Goal: Information Seeking & Learning: Learn about a topic

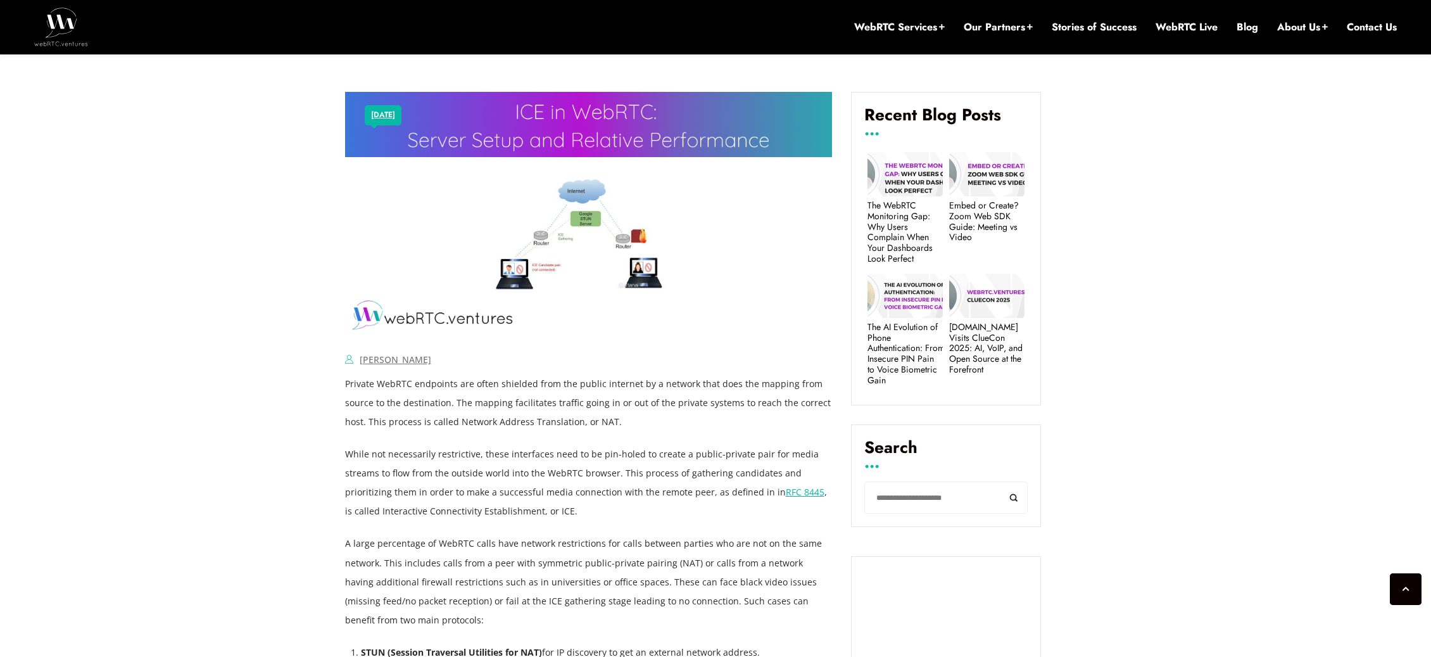
scroll to position [491, 0]
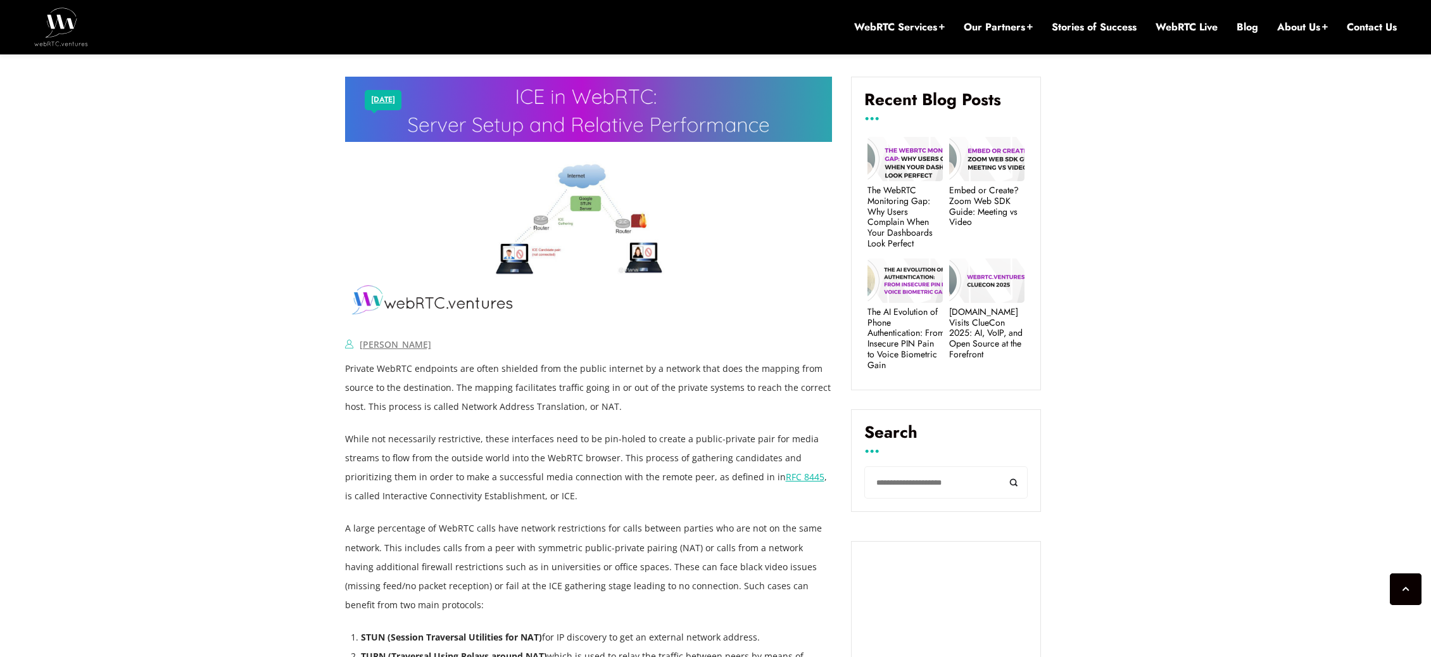
click at [580, 212] on img at bounding box center [589, 199] width 488 height 244
click at [559, 242] on img at bounding box center [589, 199] width 488 height 244
click at [524, 246] on img at bounding box center [589, 199] width 488 height 244
click at [540, 296] on img at bounding box center [589, 199] width 488 height 244
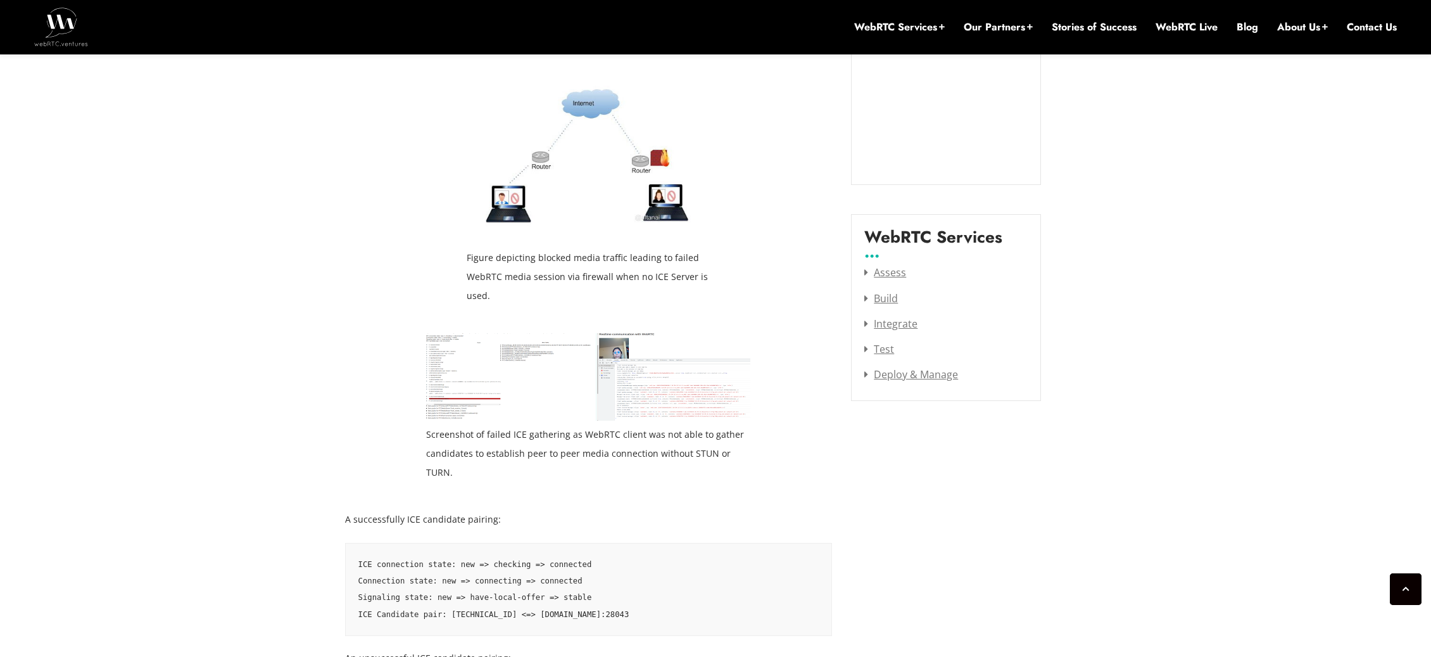
scroll to position [1512, 0]
click at [691, 400] on img at bounding box center [588, 373] width 324 height 87
click at [520, 402] on img at bounding box center [588, 373] width 324 height 87
drag, startPoint x: 520, startPoint y: 402, endPoint x: 495, endPoint y: 383, distance: 31.7
click at [519, 402] on img at bounding box center [588, 373] width 324 height 87
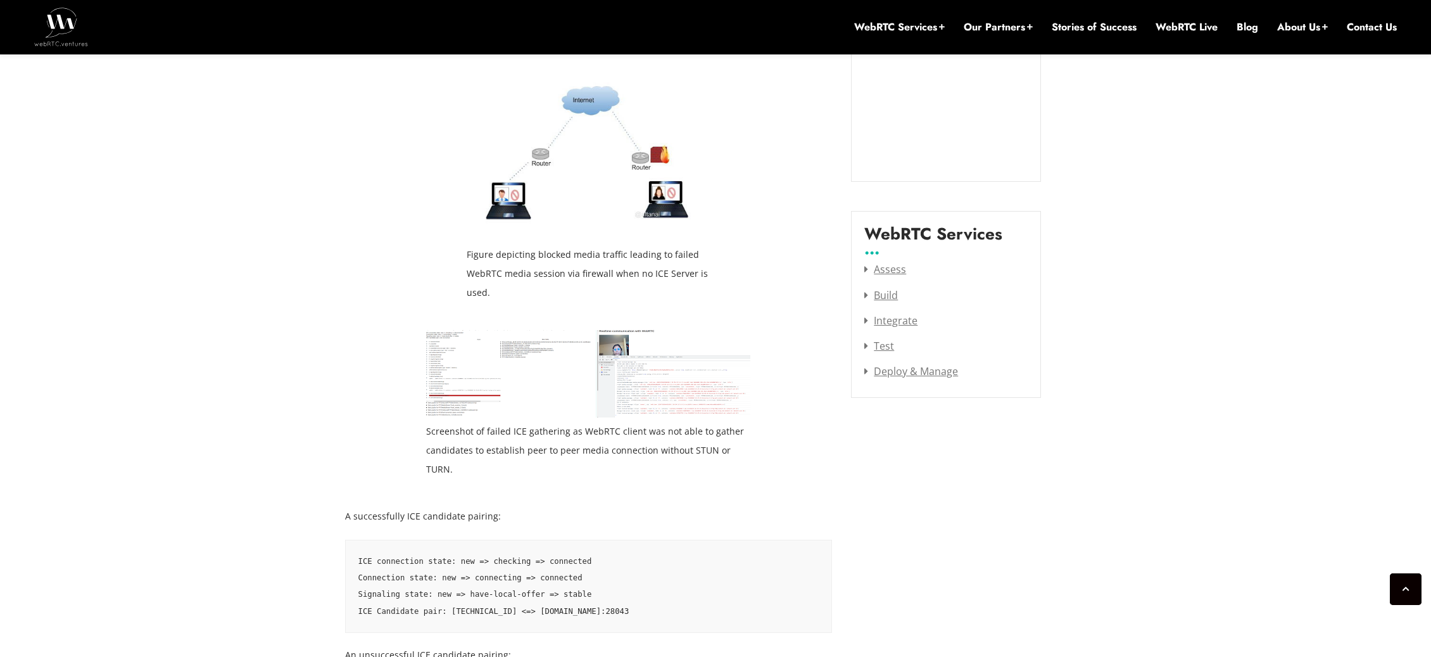
click at [493, 379] on img at bounding box center [588, 373] width 324 height 87
click at [493, 380] on img at bounding box center [588, 373] width 324 height 87
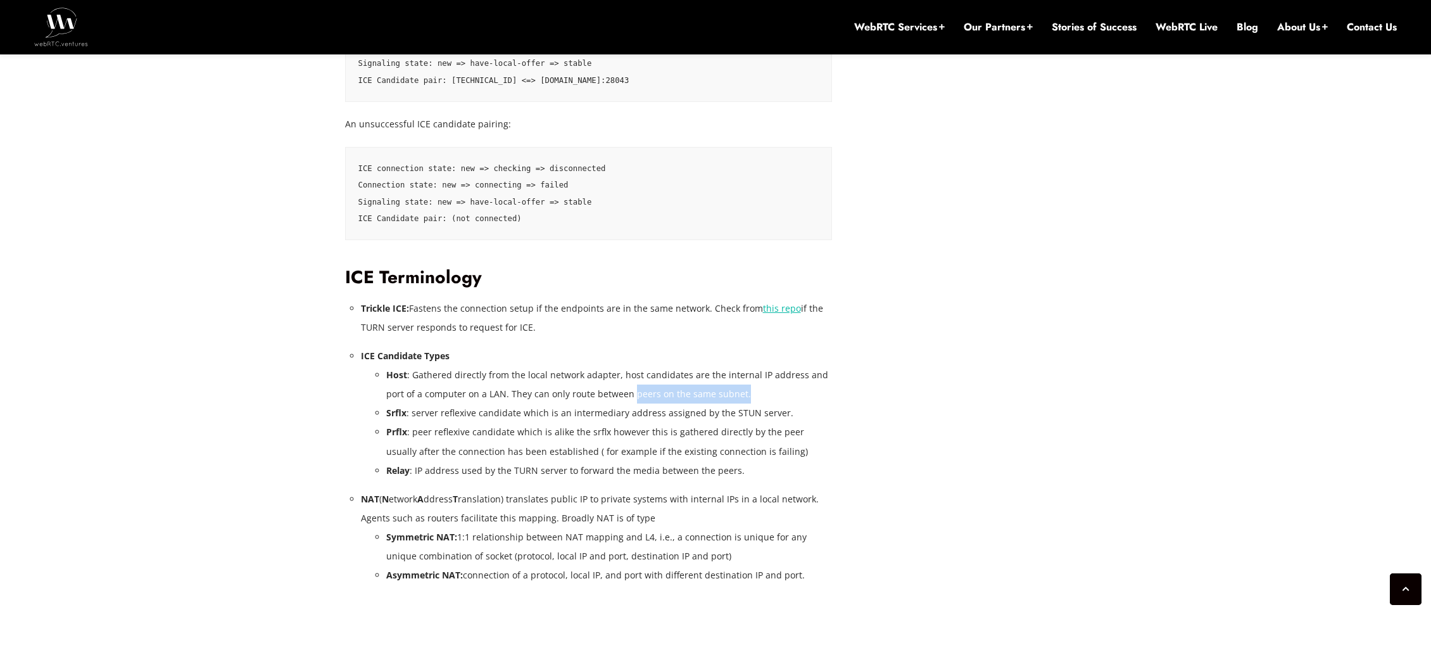
scroll to position [2040, 0]
drag, startPoint x: 631, startPoint y: 400, endPoint x: 764, endPoint y: 396, distance: 133.1
click at [754, 402] on li "Host : Gathered directly from the local network adapter, host candidates are th…" at bounding box center [609, 388] width 446 height 38
drag, startPoint x: 764, startPoint y: 396, endPoint x: 726, endPoint y: 397, distance: 37.4
click at [764, 396] on li "Host : Gathered directly from the local network adapter, host candidates are th…" at bounding box center [609, 388] width 446 height 38
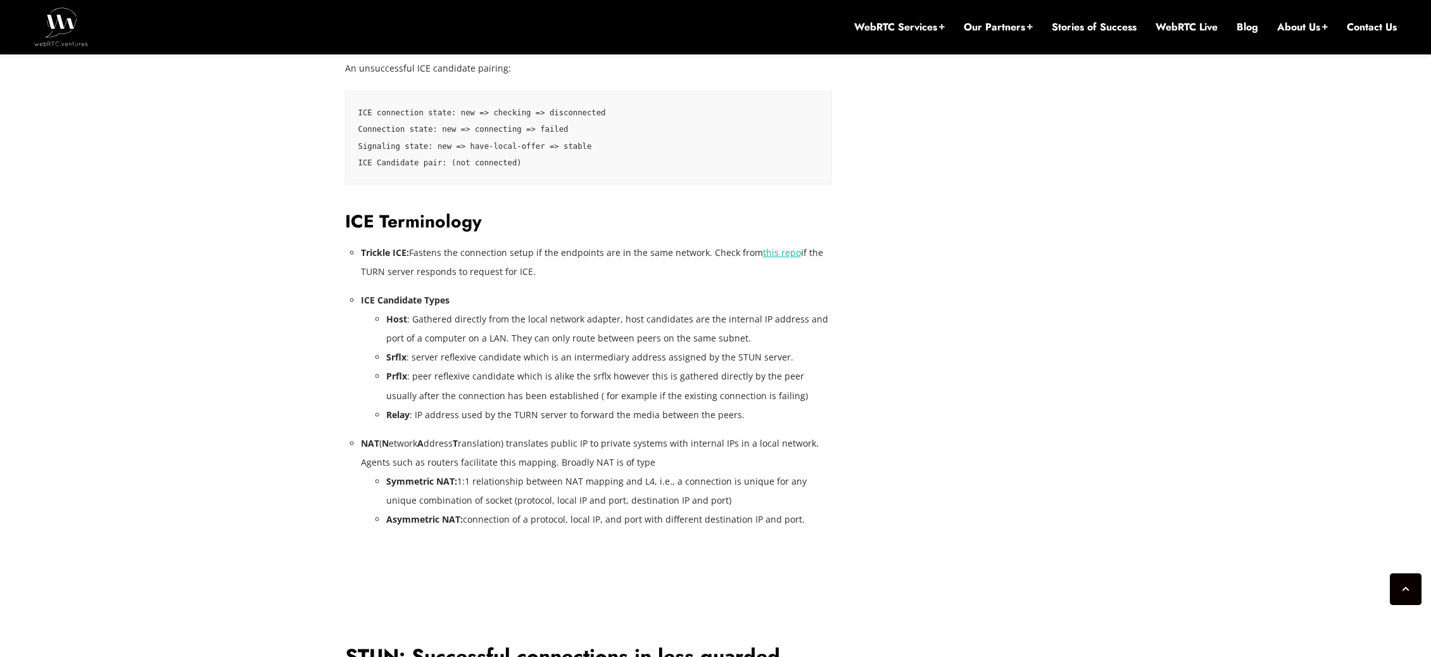
scroll to position [2097, 0]
drag, startPoint x: 418, startPoint y: 418, endPoint x: 500, endPoint y: 419, distance: 82.3
click at [501, 419] on li "Relay : IP address used by the TURN server to forward the media between the pee…" at bounding box center [609, 416] width 446 height 19
click at [534, 426] on li "Relay : IP address used by the TURN server to forward the media between the pee…" at bounding box center [609, 416] width 446 height 19
drag, startPoint x: 582, startPoint y: 420, endPoint x: 765, endPoint y: 427, distance: 183.2
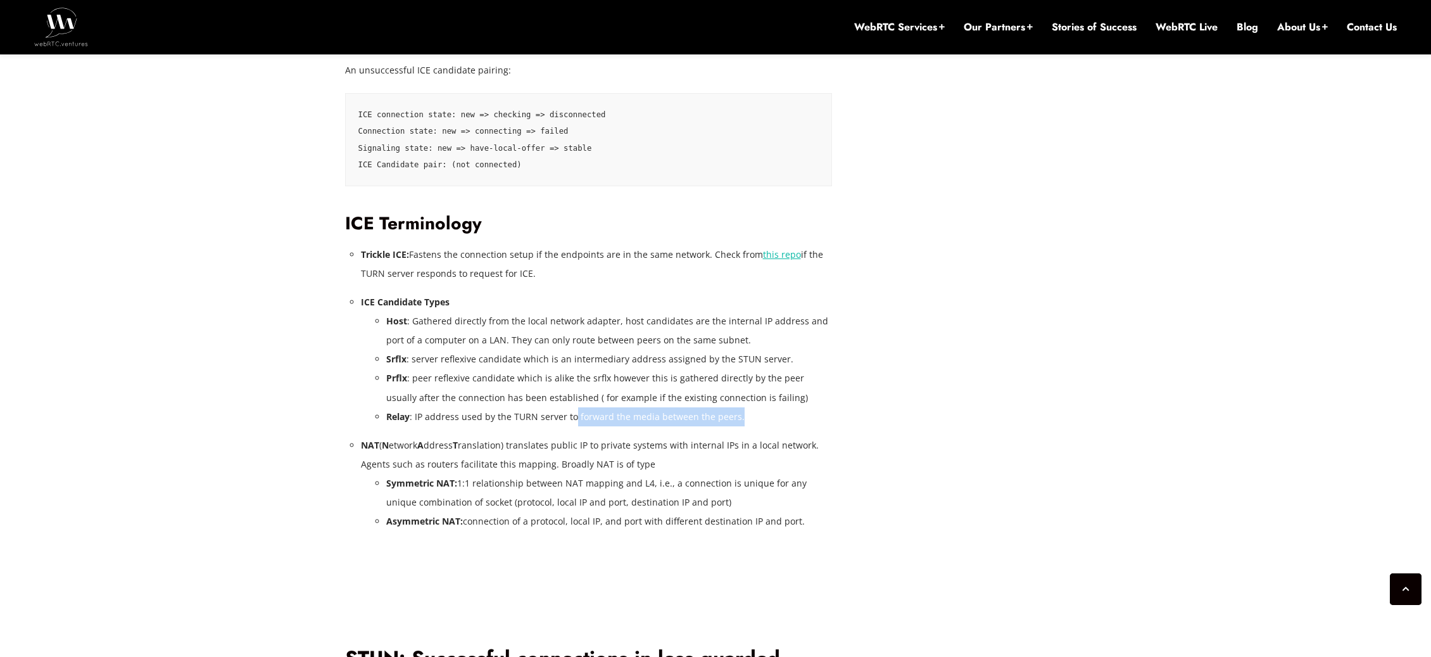
click at [764, 424] on li "Relay : IP address used by the TURN server to forward the media between the pee…" at bounding box center [609, 416] width 446 height 19
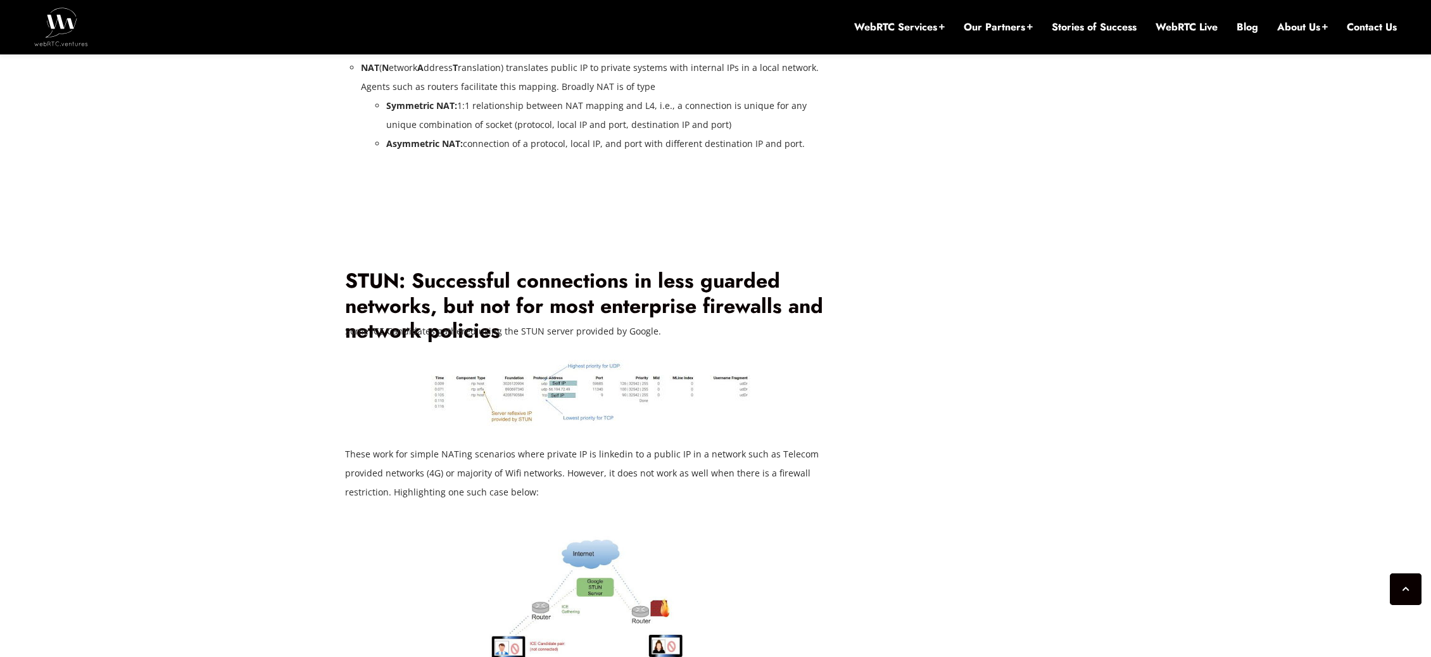
scroll to position [2470, 0]
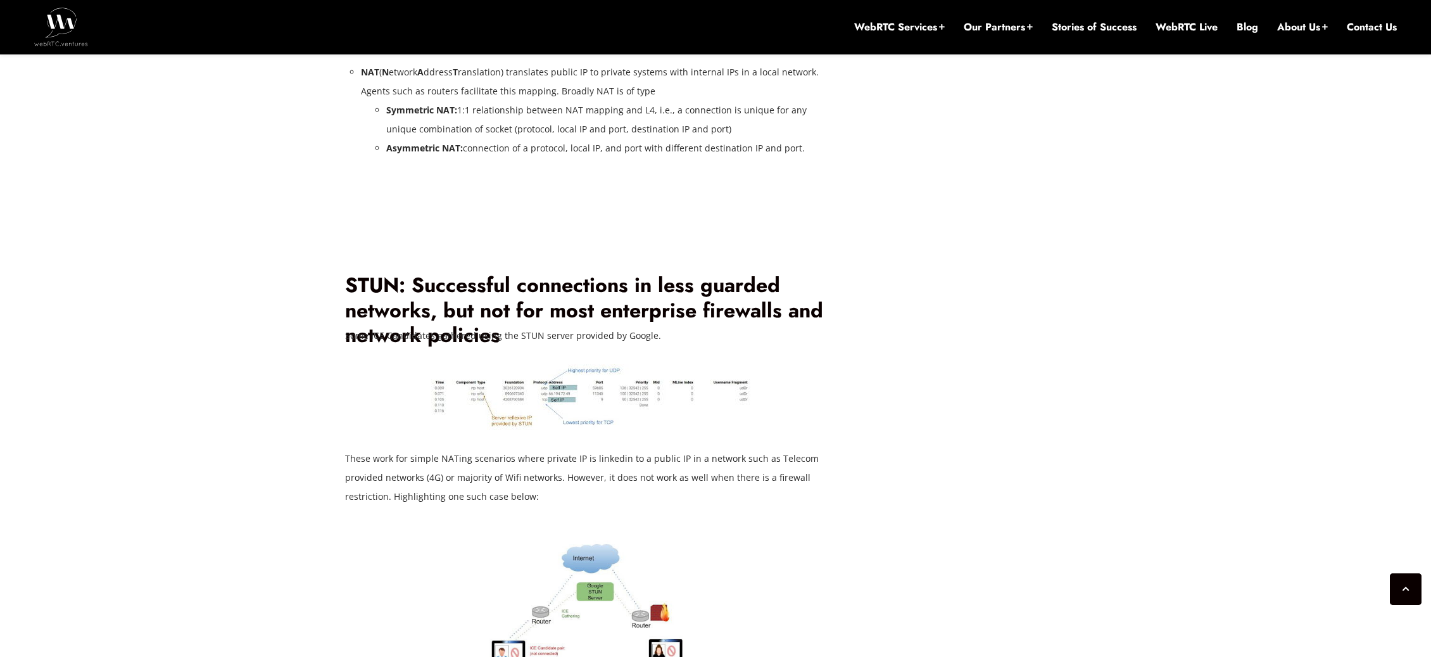
drag, startPoint x: 532, startPoint y: 412, endPoint x: 524, endPoint y: 410, distance: 7.8
click at [532, 412] on img at bounding box center [588, 397] width 324 height 66
click at [506, 407] on img at bounding box center [588, 397] width 324 height 66
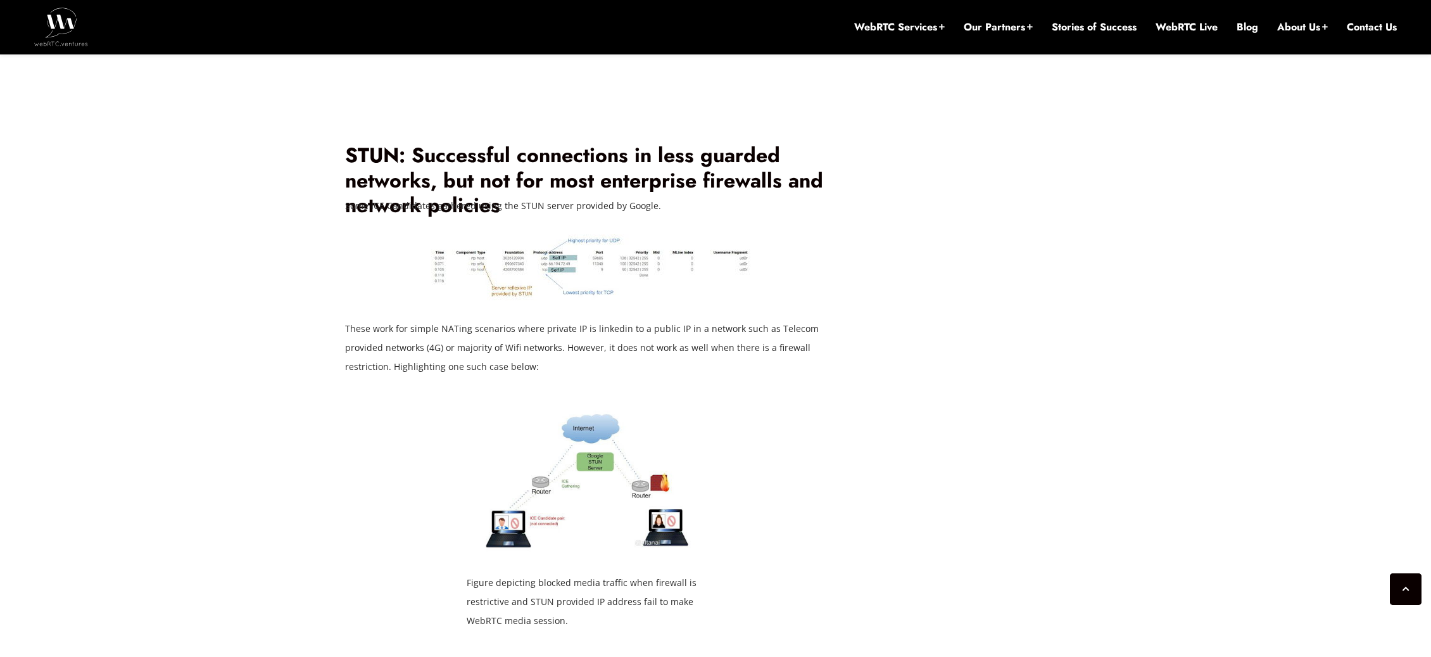
scroll to position [2602, 0]
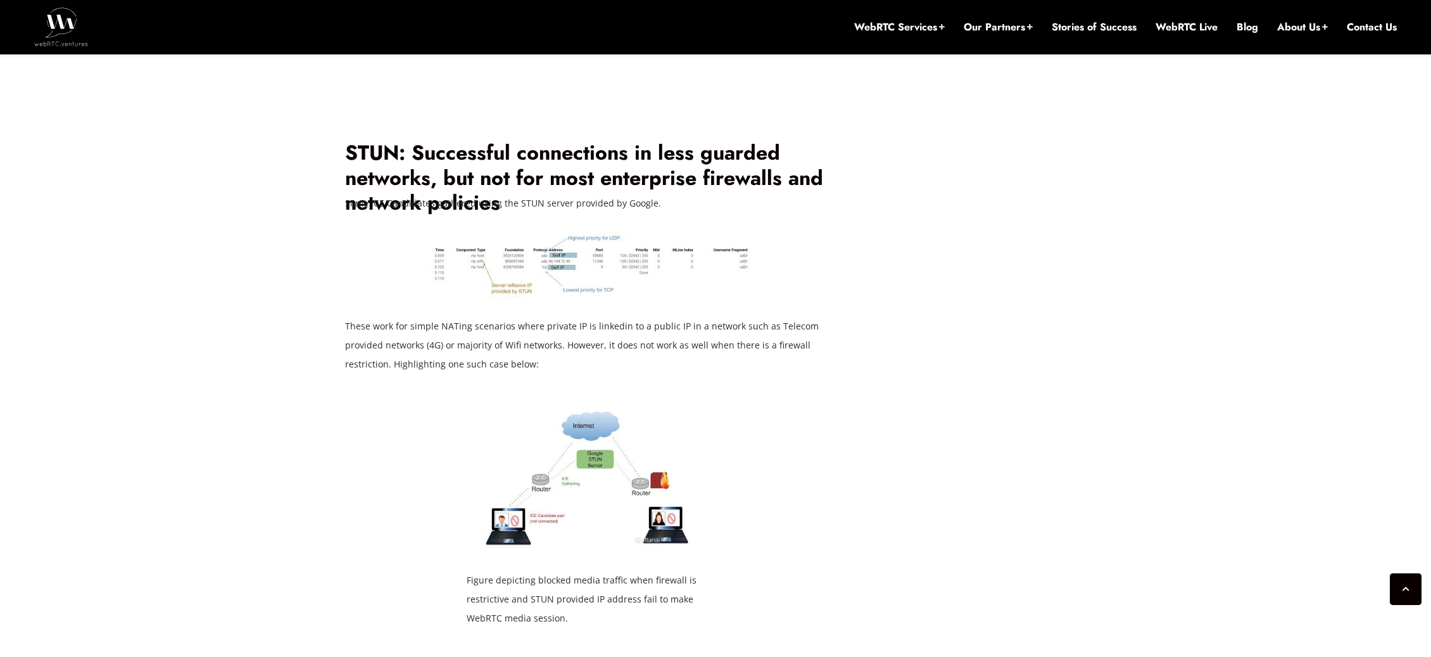
drag, startPoint x: 609, startPoint y: 256, endPoint x: 500, endPoint y: 278, distance: 111.7
click at [609, 256] on img at bounding box center [588, 265] width 324 height 66
click at [483, 270] on img at bounding box center [588, 265] width 324 height 66
click at [626, 275] on img at bounding box center [588, 265] width 324 height 66
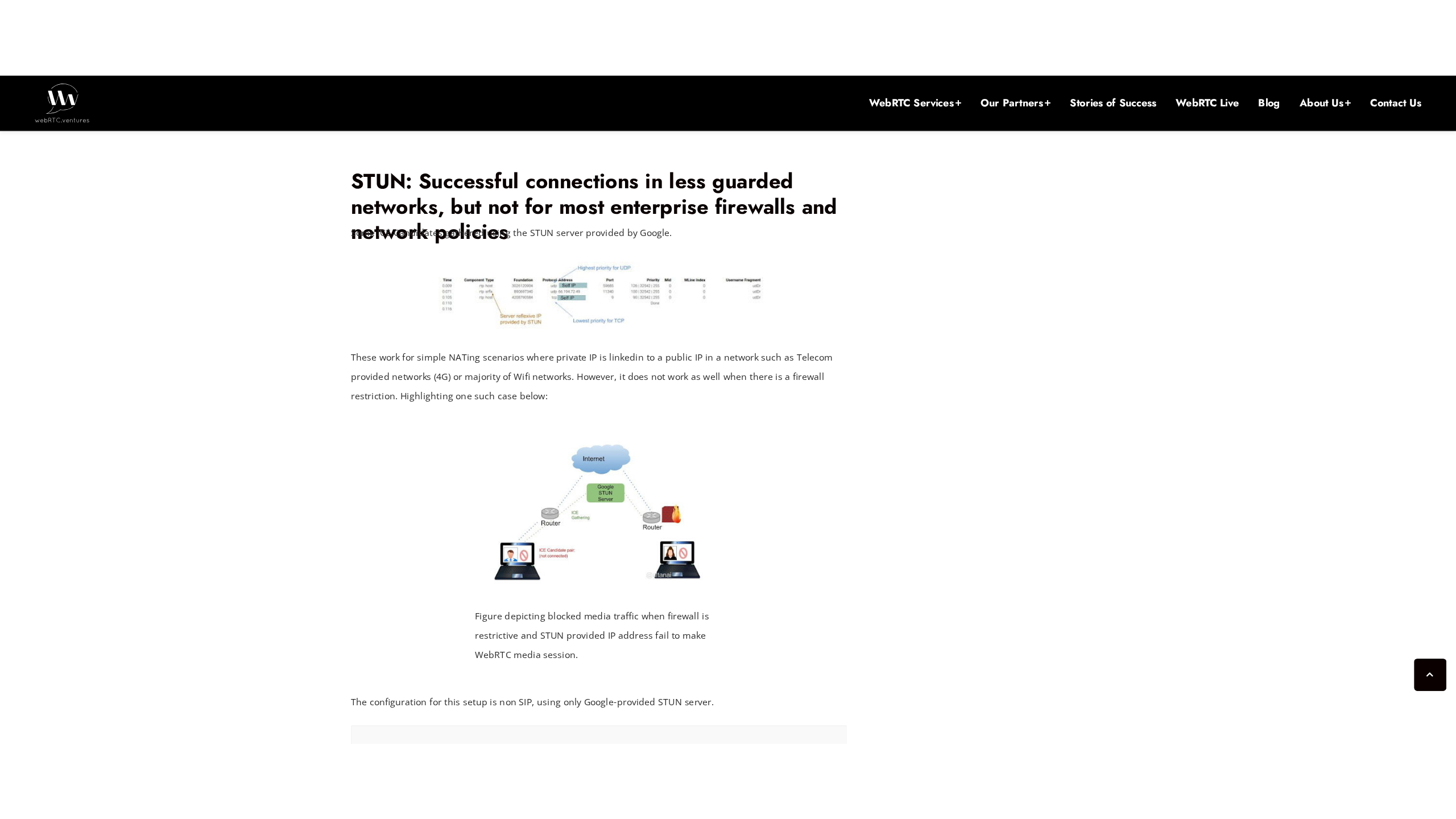
scroll to position [2385, 0]
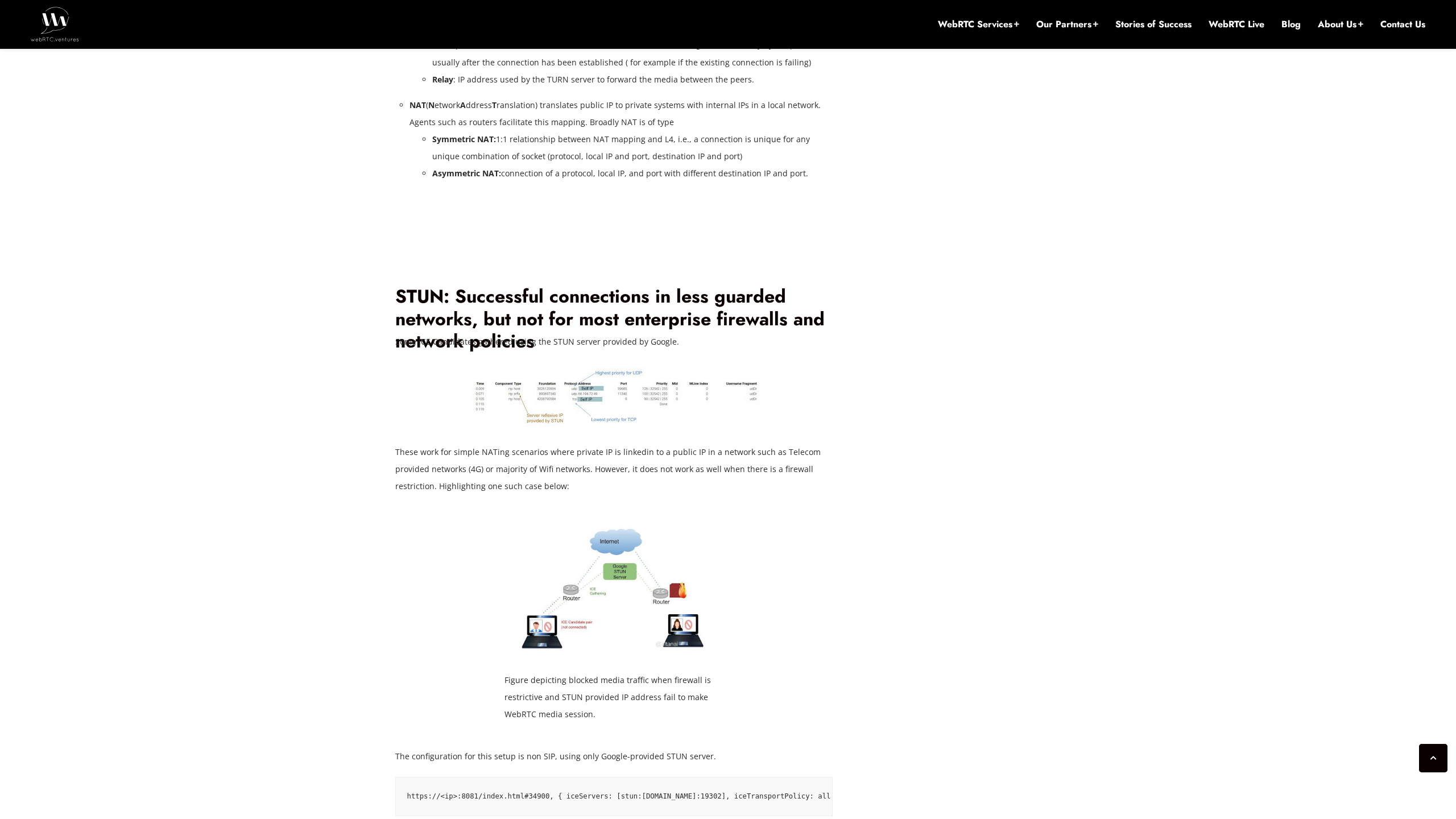
click at [675, 392] on img at bounding box center [613, 397] width 291 height 59
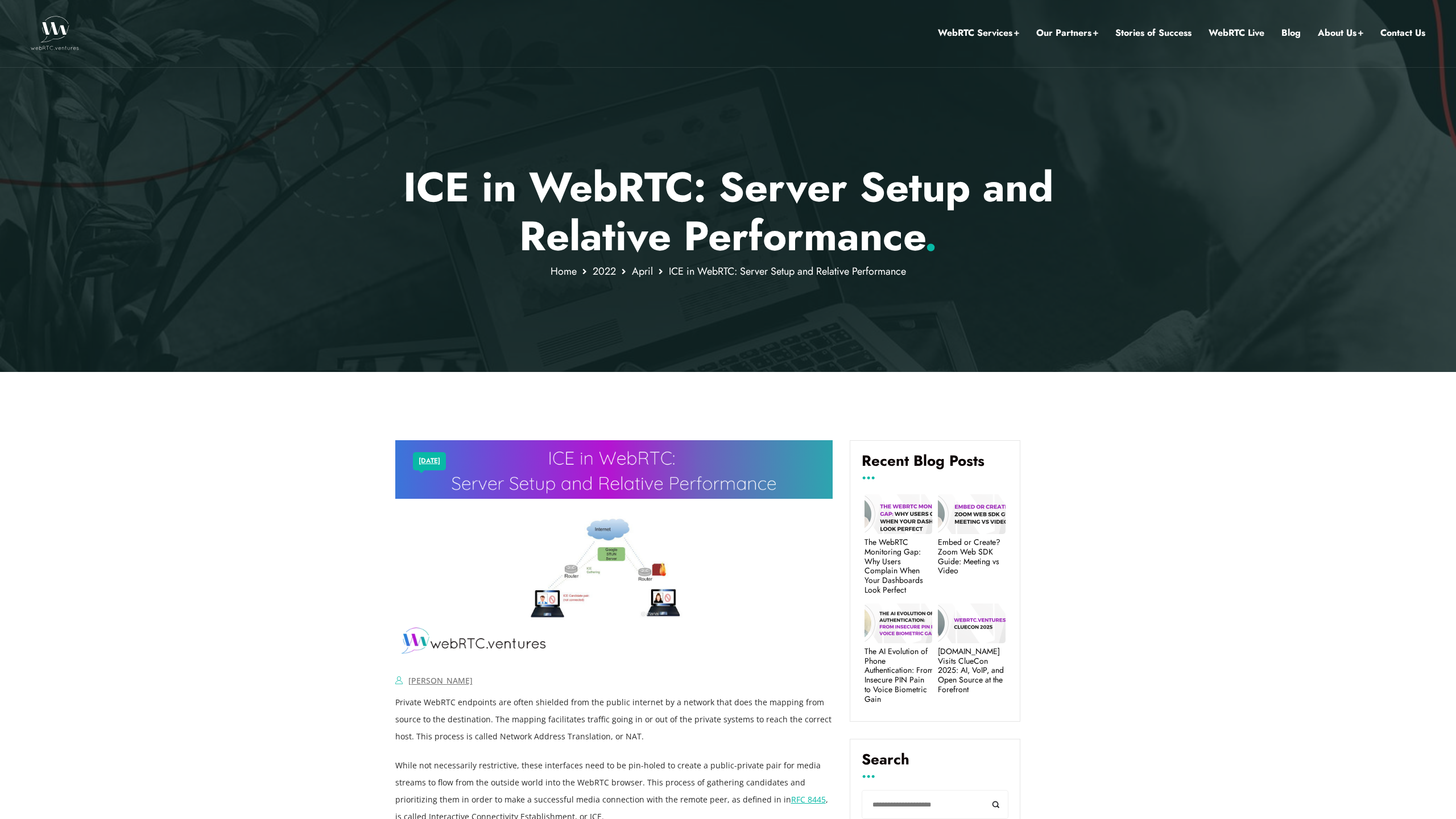
scroll to position [3, 0]
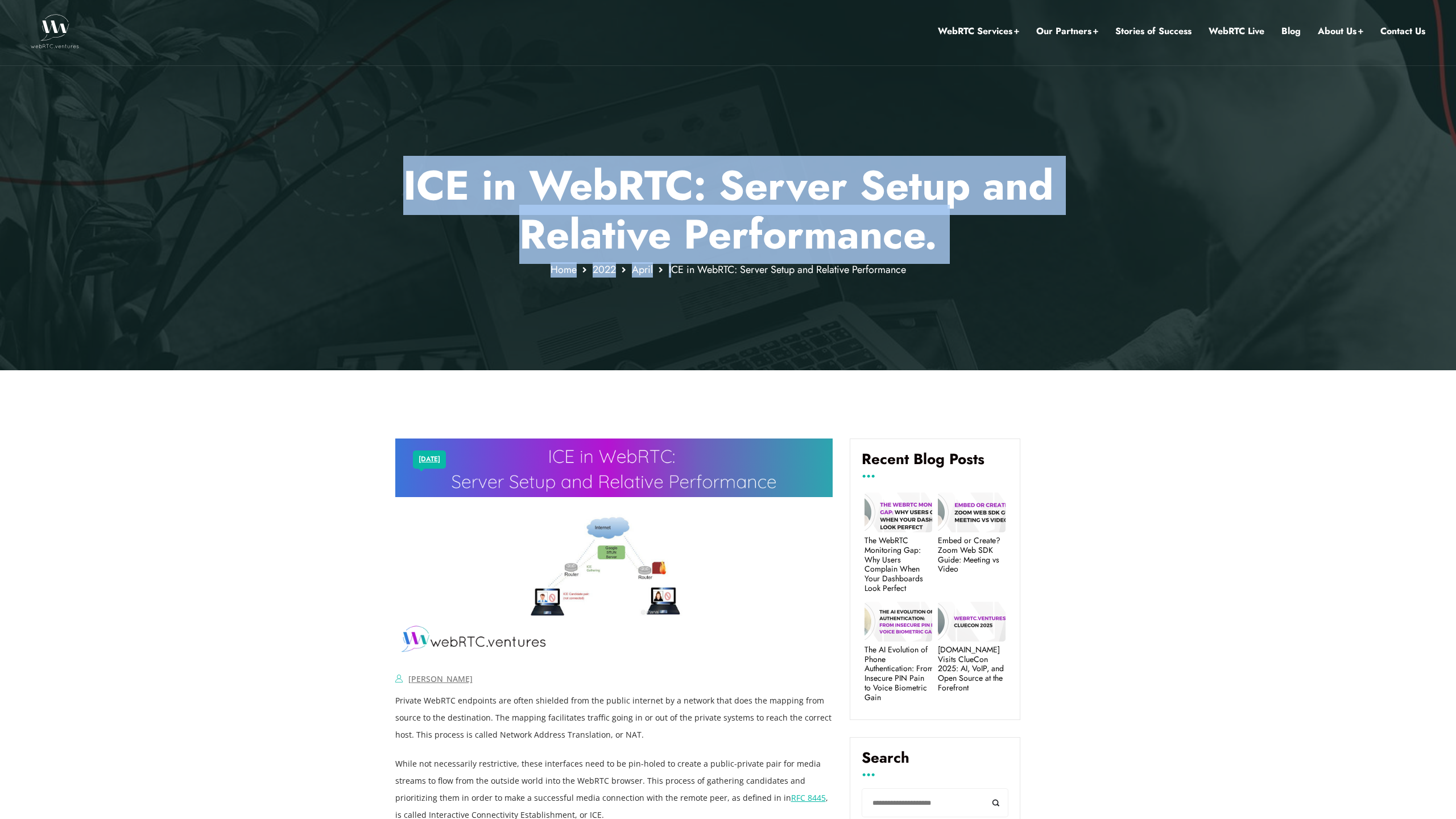
drag, startPoint x: 671, startPoint y: 272, endPoint x: 976, endPoint y: 278, distance: 305.1
click at [975, 280] on div "ICE in WebRTC: Server Setup and Relative Performance . Home [DATE] ICE in WebRT…" at bounding box center [728, 183] width 1456 height 373
drag, startPoint x: 976, startPoint y: 277, endPoint x: 925, endPoint y: 318, distance: 65.4
click at [976, 277] on div at bounding box center [728, 183] width 1456 height 373
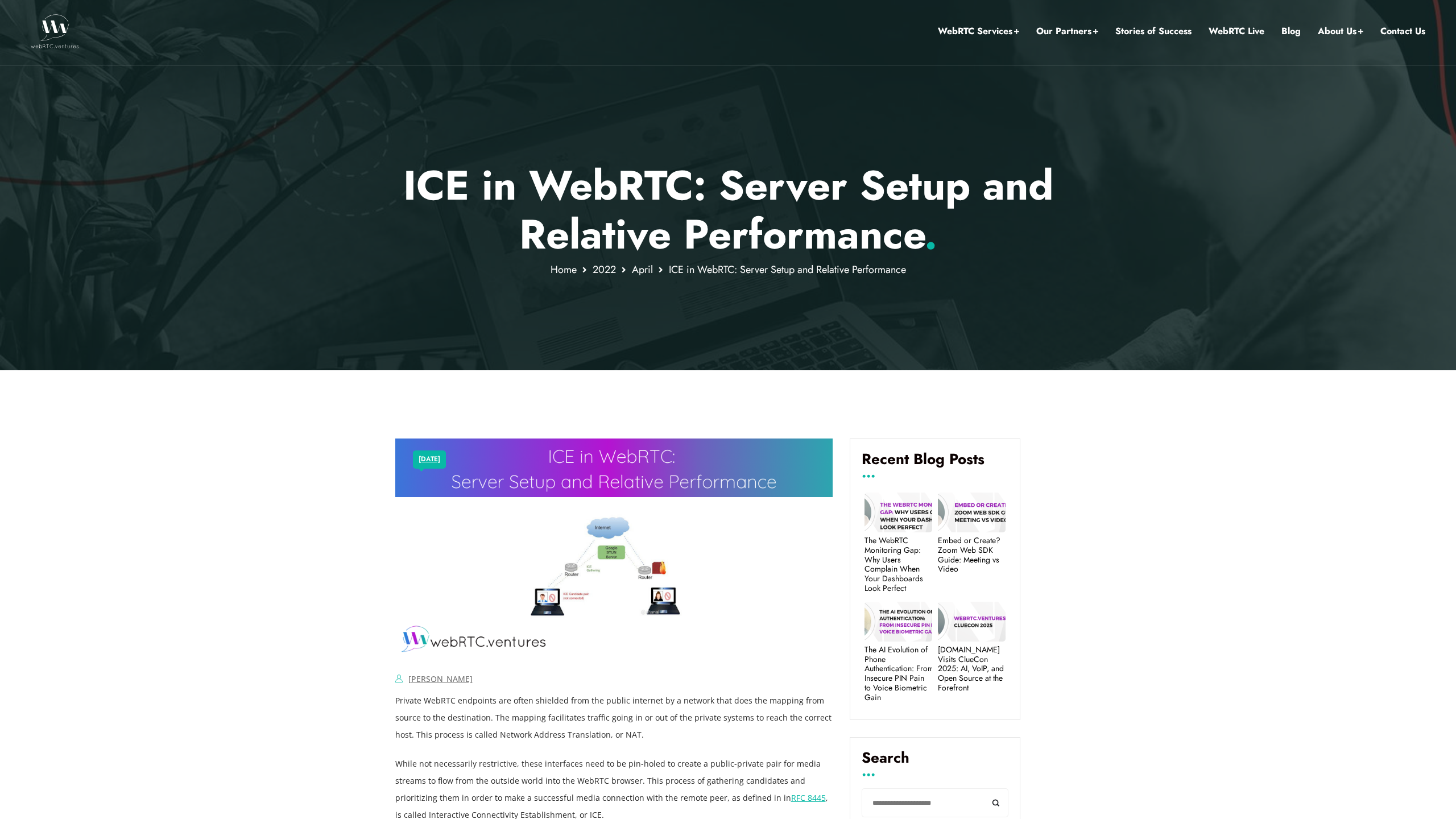
drag, startPoint x: 584, startPoint y: 479, endPoint x: 735, endPoint y: 448, distance: 154.1
click at [584, 479] on img at bounding box center [614, 548] width 438 height 219
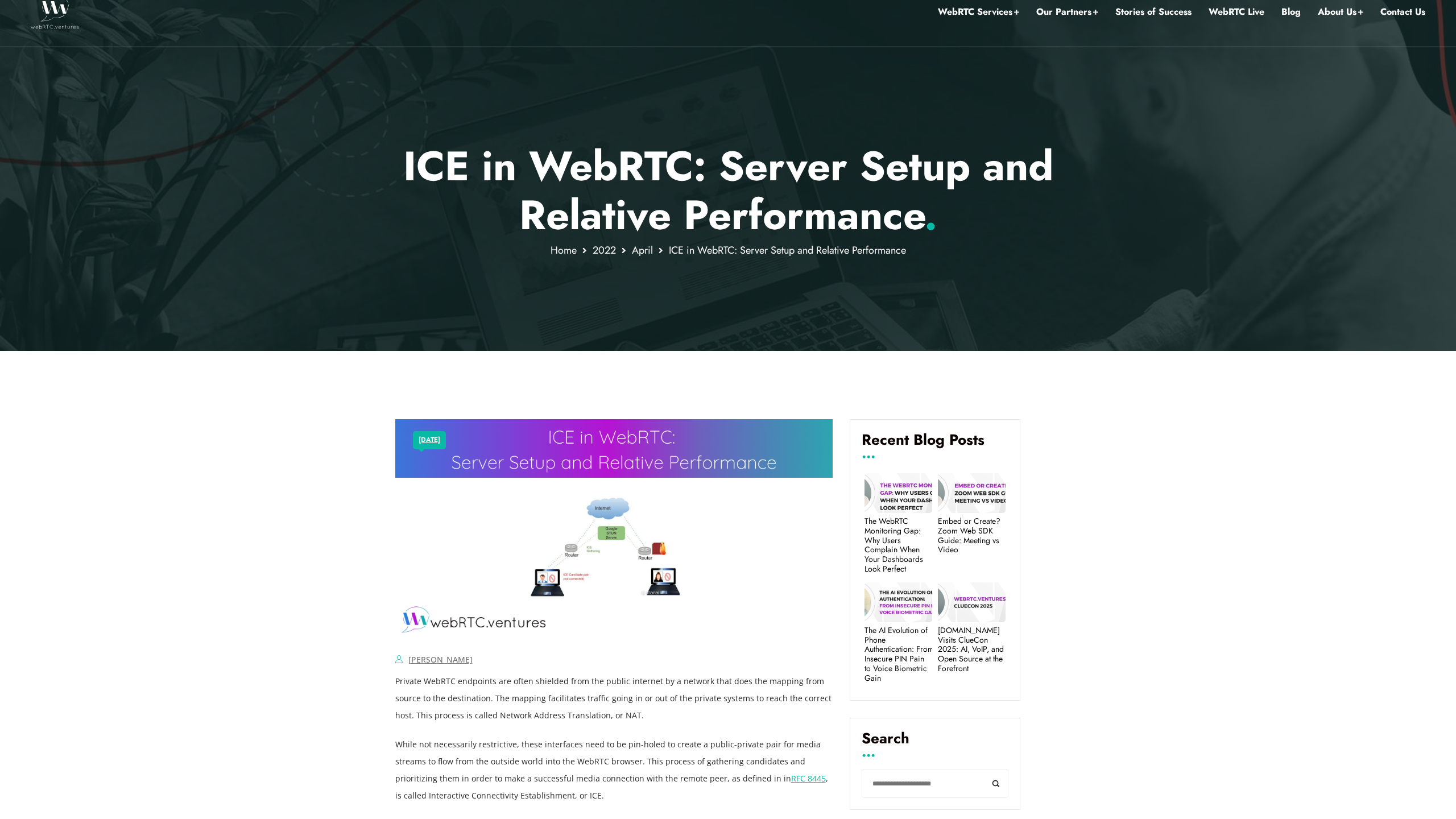
scroll to position [0, 0]
